Goal: Entertainment & Leisure: Consume media (video, audio)

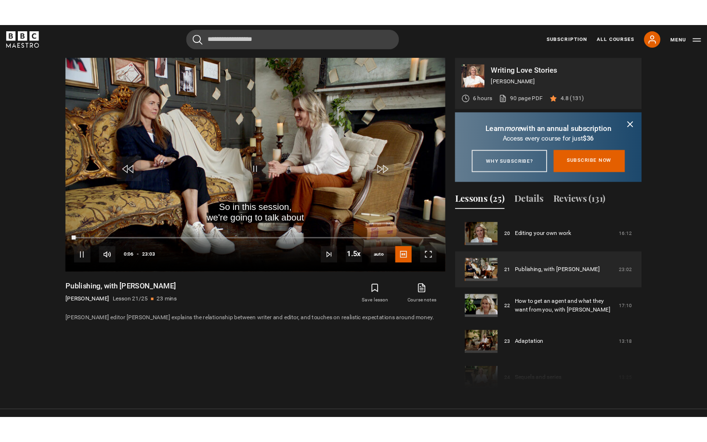
scroll to position [466, 0]
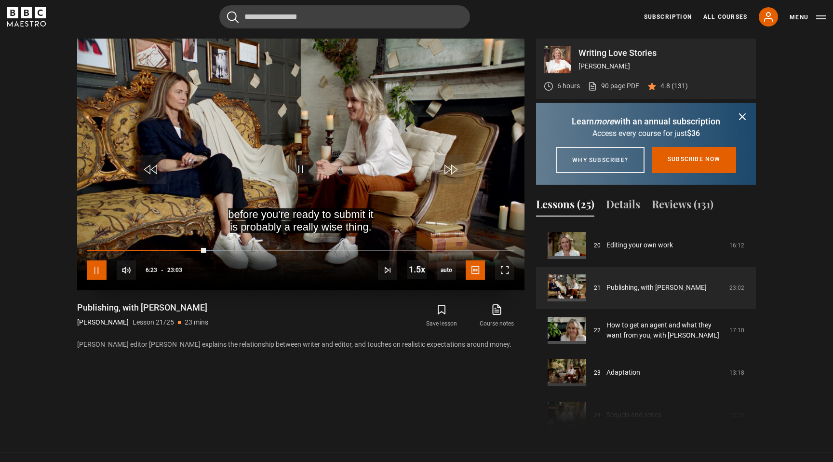
click at [100, 277] on span "Video Player" at bounding box center [96, 269] width 19 height 19
click at [302, 164] on span "Video Player" at bounding box center [300, 169] width 29 height 29
click at [97, 268] on span "Video Player" at bounding box center [96, 269] width 19 height 19
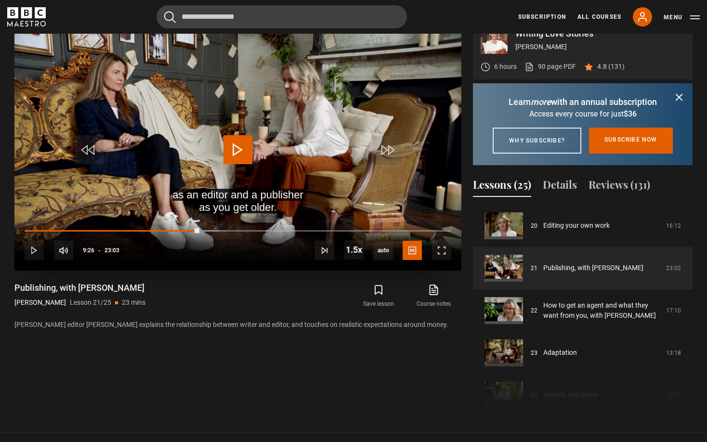
click at [249, 150] on span "Video Player" at bounding box center [238, 149] width 29 height 29
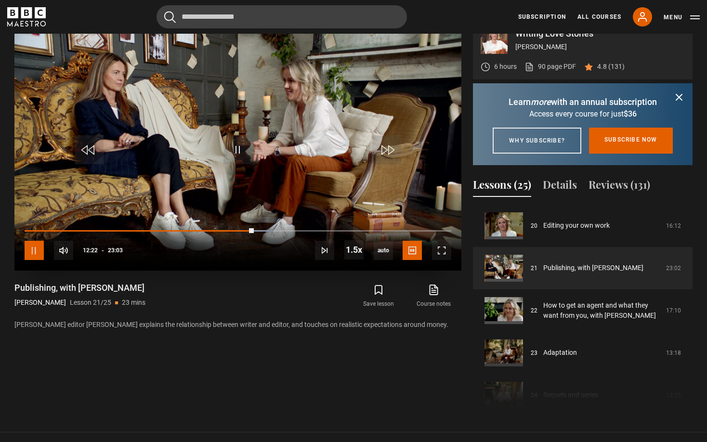
click at [37, 249] on span "Video Player" at bounding box center [34, 250] width 19 height 19
click at [230, 157] on span "Video Player" at bounding box center [238, 149] width 29 height 29
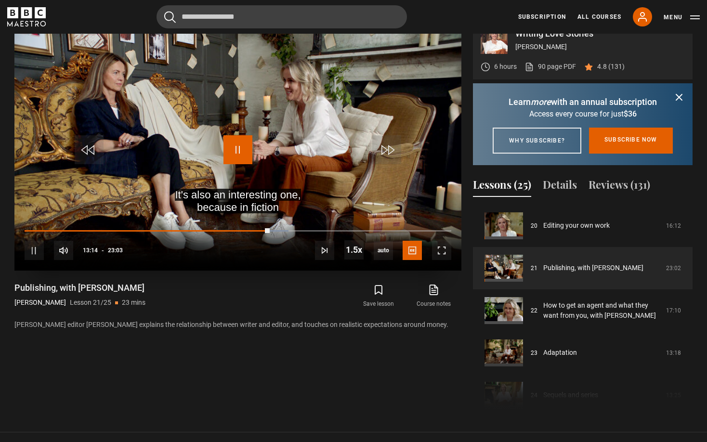
click at [240, 154] on span "Video Player" at bounding box center [238, 149] width 29 height 29
click at [239, 153] on span "Video Player" at bounding box center [238, 149] width 29 height 29
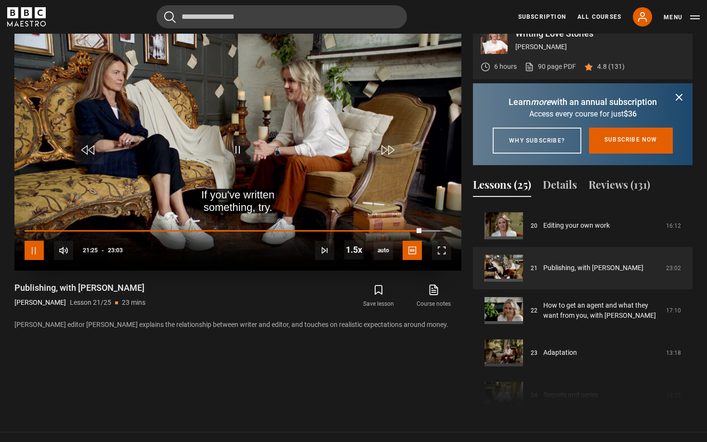
click at [39, 253] on span "Video Player" at bounding box center [34, 250] width 19 height 19
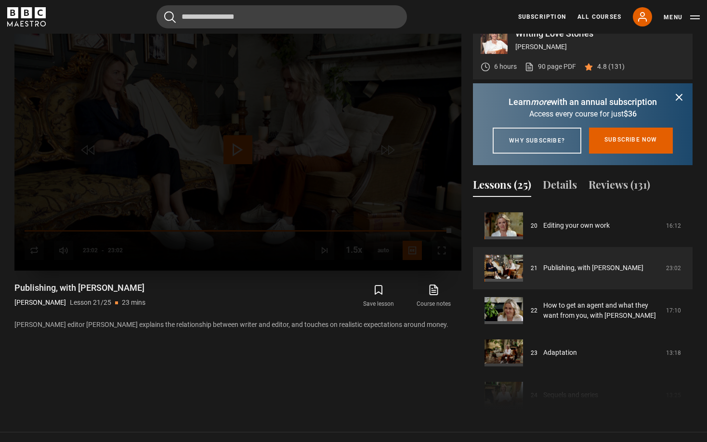
click at [41, 246] on div "Lesson Completed Up next How to get an agent and what they want from you, with …" at bounding box center [237, 145] width 447 height 252
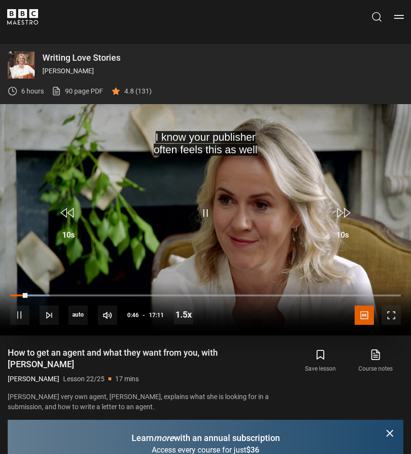
scroll to position [613, 0]
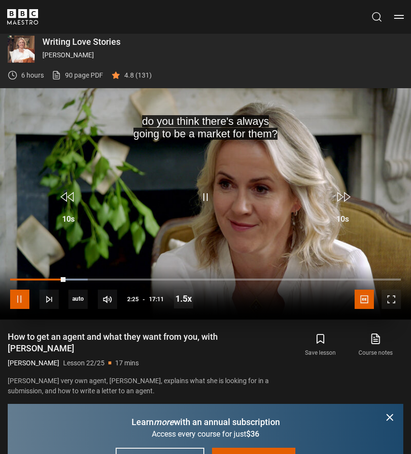
click at [20, 298] on span "Video Player" at bounding box center [19, 299] width 19 height 19
click at [18, 303] on span "Video Player" at bounding box center [19, 299] width 19 height 19
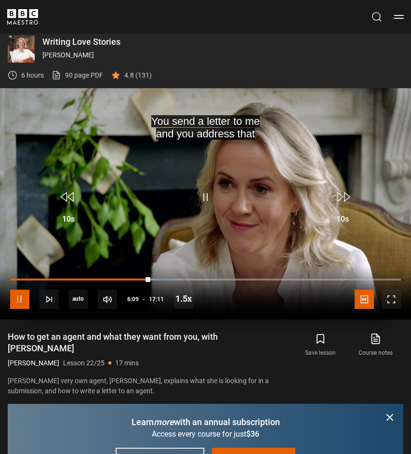
click at [17, 297] on span "Video Player" at bounding box center [19, 299] width 19 height 19
click at [207, 195] on span "Video Player" at bounding box center [205, 197] width 29 height 29
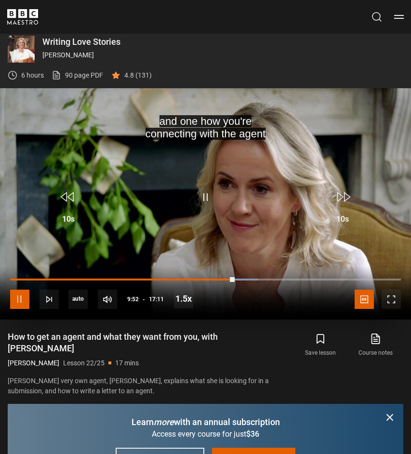
click at [24, 299] on span "Video Player" at bounding box center [19, 299] width 19 height 19
click at [21, 302] on span "Video Player" at bounding box center [19, 299] width 19 height 19
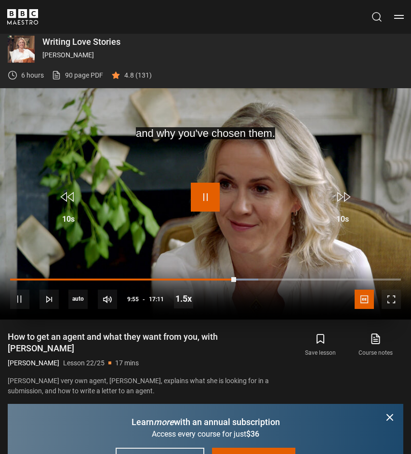
click at [206, 192] on span "Video Player" at bounding box center [205, 197] width 29 height 29
click at [221, 199] on button "Play" at bounding box center [205, 199] width 34 height 33
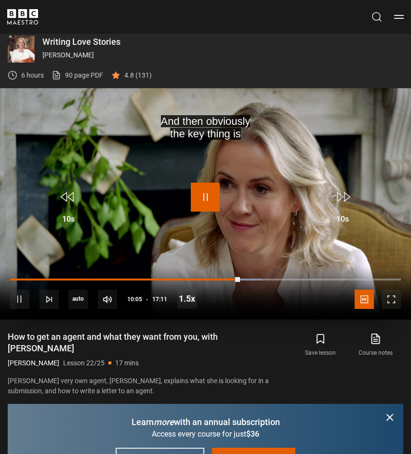
click at [203, 198] on span "Video Player" at bounding box center [205, 197] width 29 height 29
click at [203, 195] on span "Video Player" at bounding box center [205, 197] width 29 height 29
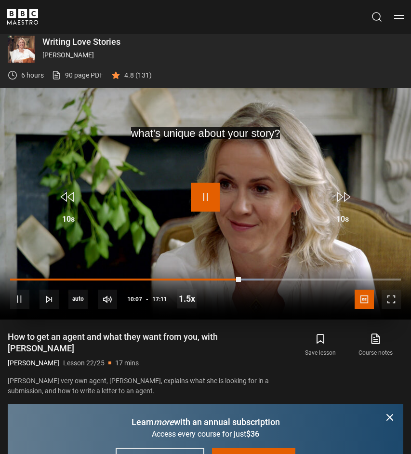
click at [203, 195] on span "Video Player" at bounding box center [205, 197] width 29 height 29
click at [211, 201] on span "Video Player" at bounding box center [205, 197] width 29 height 29
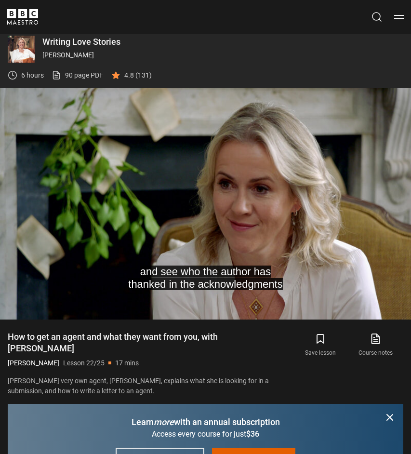
scroll to position [610, 0]
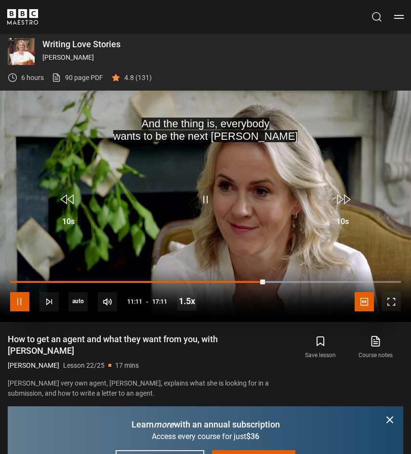
click at [23, 308] on span "Video Player" at bounding box center [19, 301] width 19 height 19
click at [205, 198] on span "Video Player" at bounding box center [205, 199] width 29 height 29
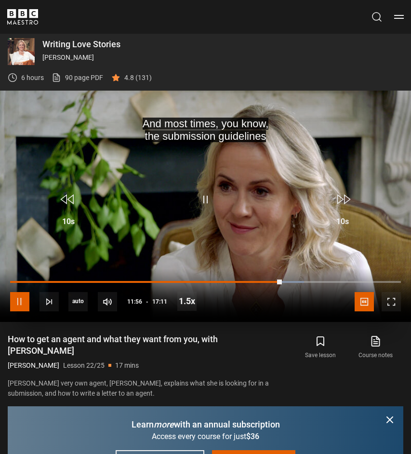
click at [23, 305] on span "Video Player" at bounding box center [19, 301] width 19 height 19
click at [208, 196] on span "Video Player" at bounding box center [205, 199] width 29 height 29
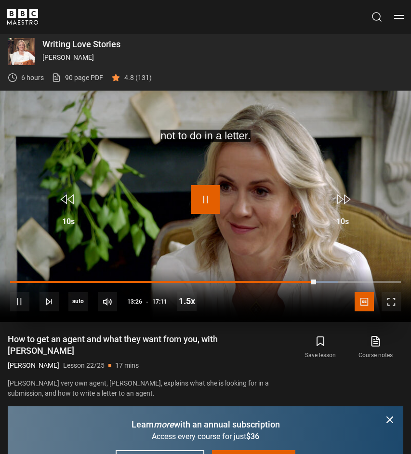
click at [205, 202] on span "Video Player" at bounding box center [205, 199] width 29 height 29
click at [202, 209] on span "Video Player" at bounding box center [205, 199] width 29 height 29
click at [204, 200] on span "Video Player" at bounding box center [205, 199] width 29 height 29
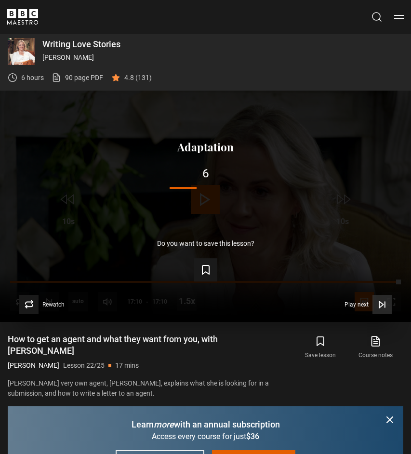
click at [362, 303] on span "Play next" at bounding box center [356, 305] width 24 height 6
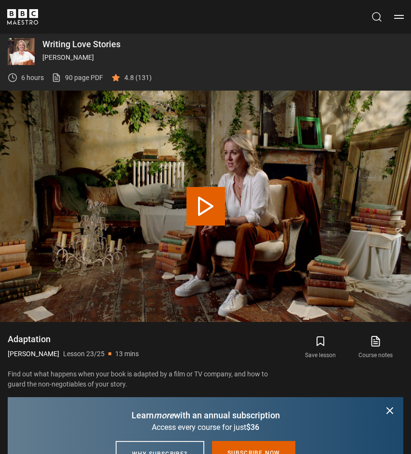
scroll to position [625, 0]
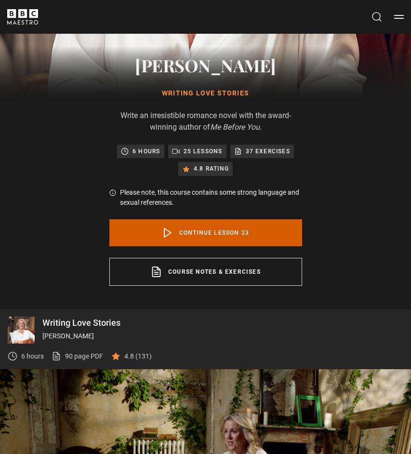
click at [209, 233] on link "Continue lesson 23" at bounding box center [205, 232] width 193 height 27
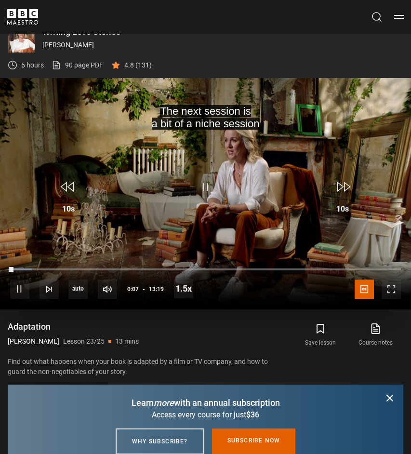
scroll to position [625, 0]
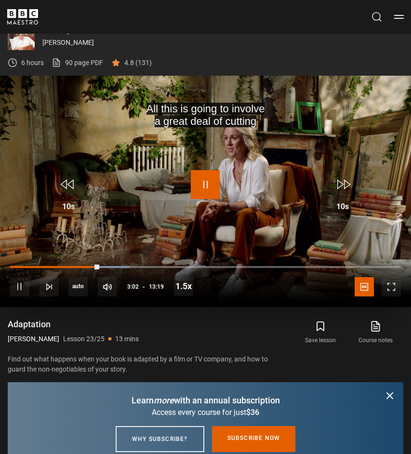
click at [205, 183] on span "Video Player" at bounding box center [205, 184] width 29 height 29
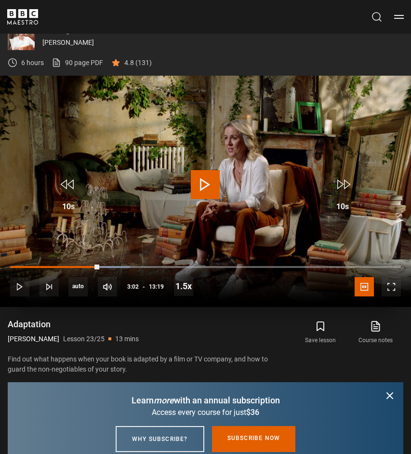
click at [205, 188] on span "Video Player" at bounding box center [205, 184] width 29 height 29
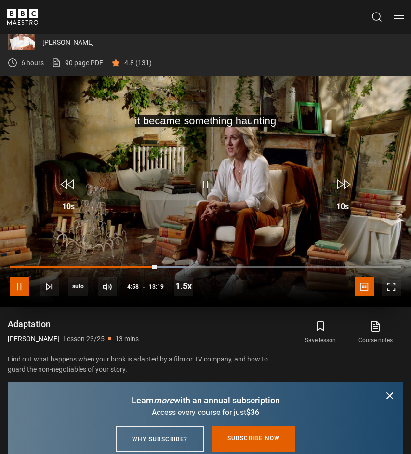
click at [16, 291] on span "Video Player" at bounding box center [19, 286] width 19 height 19
click at [195, 189] on span "Video Player" at bounding box center [205, 184] width 29 height 29
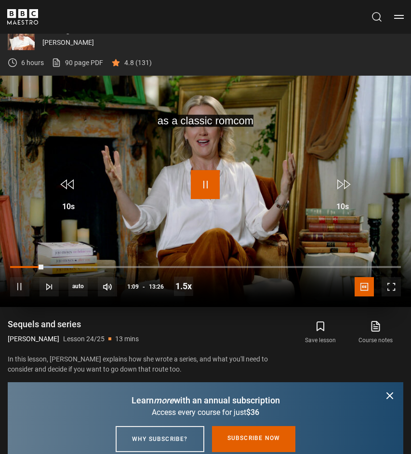
click at [204, 180] on span "Video Player" at bounding box center [205, 184] width 29 height 29
